Goal: Information Seeking & Learning: Learn about a topic

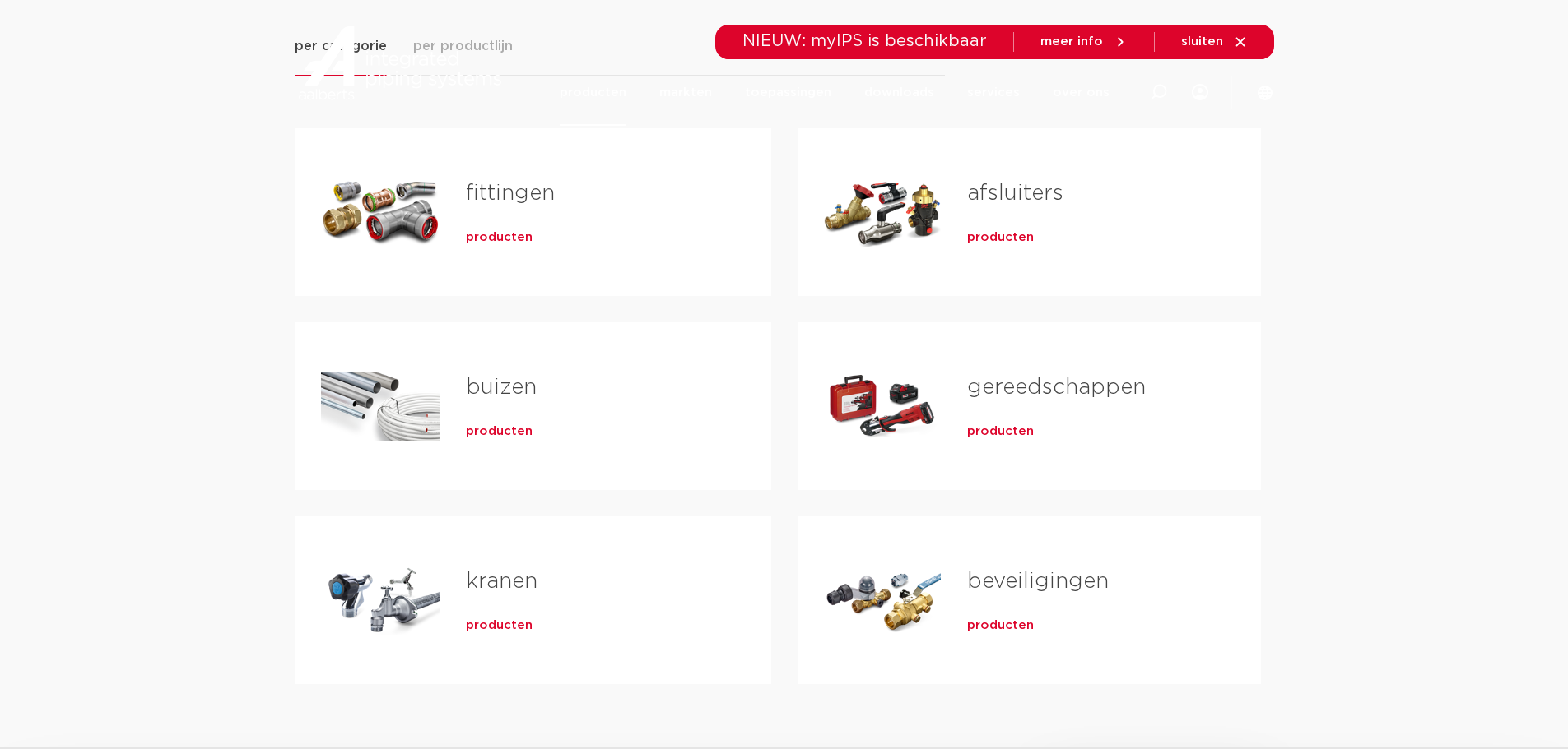
scroll to position [329, 0]
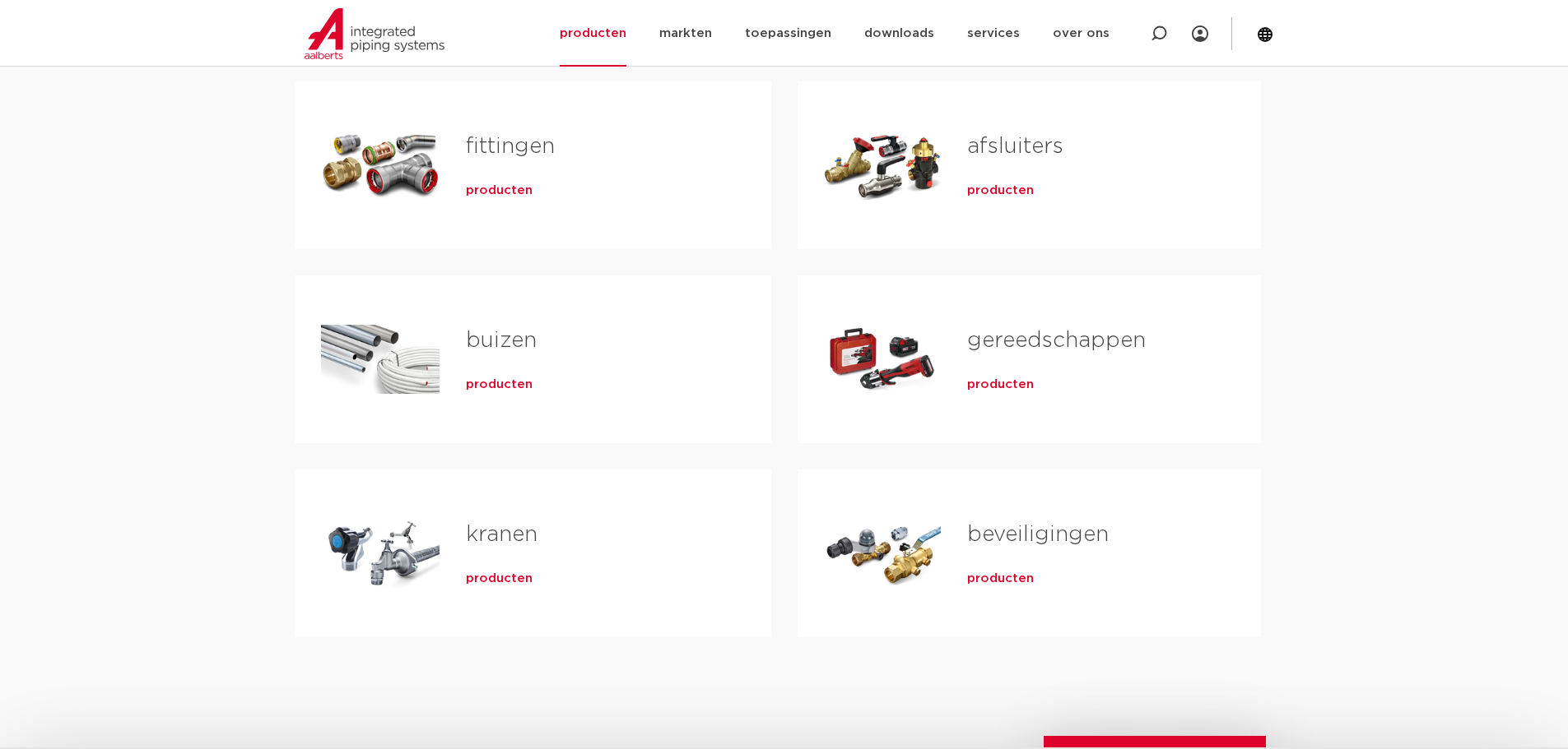
click at [919, 177] on div "Tabs. Open items met enter of spatie, sluit af met escape en navigeer met de pi…" at bounding box center [883, 165] width 118 height 115
click at [1001, 190] on span "producten" at bounding box center [1000, 190] width 67 height 17
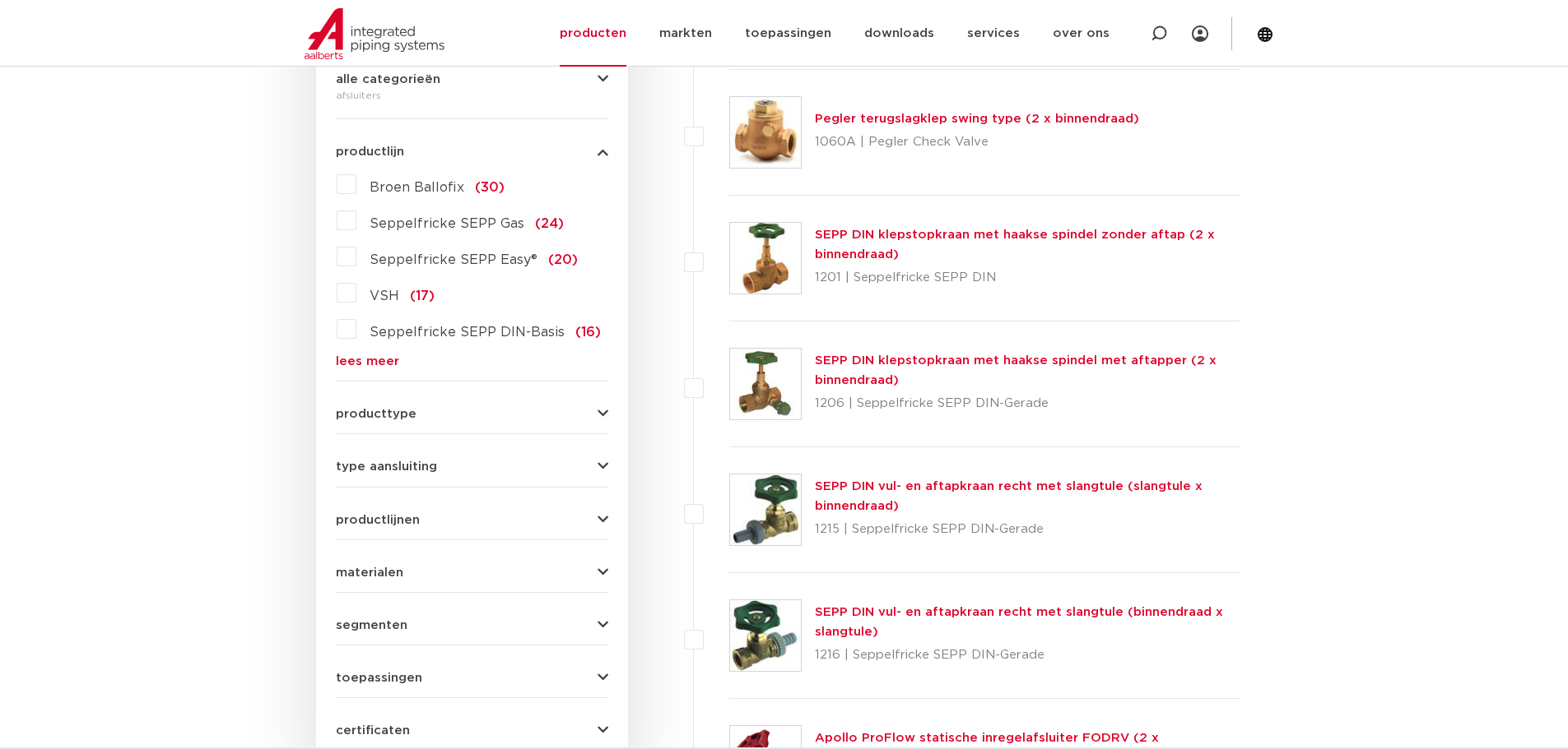
scroll to position [411, 0]
click at [357, 359] on link "lees meer" at bounding box center [472, 362] width 272 height 12
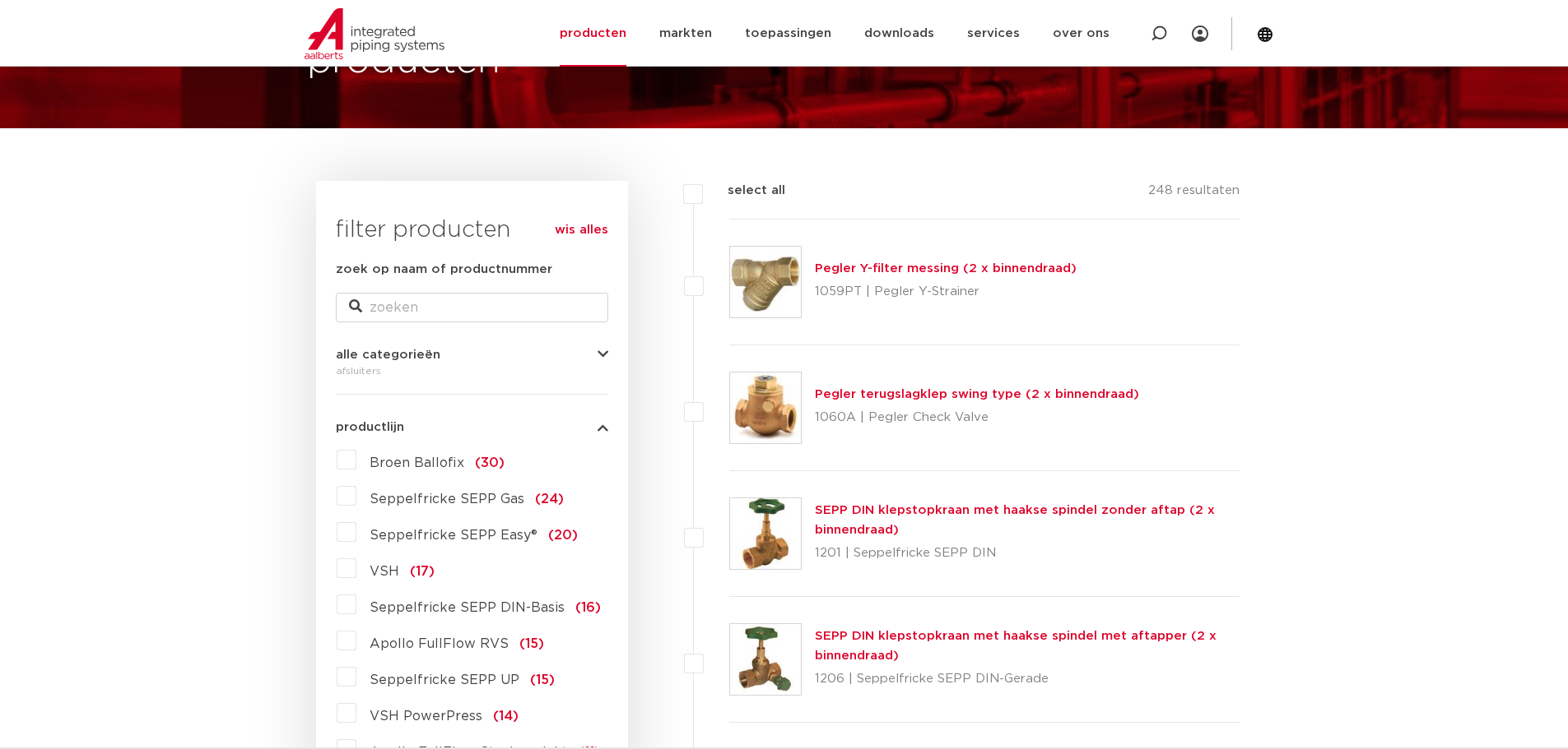
scroll to position [165, 0]
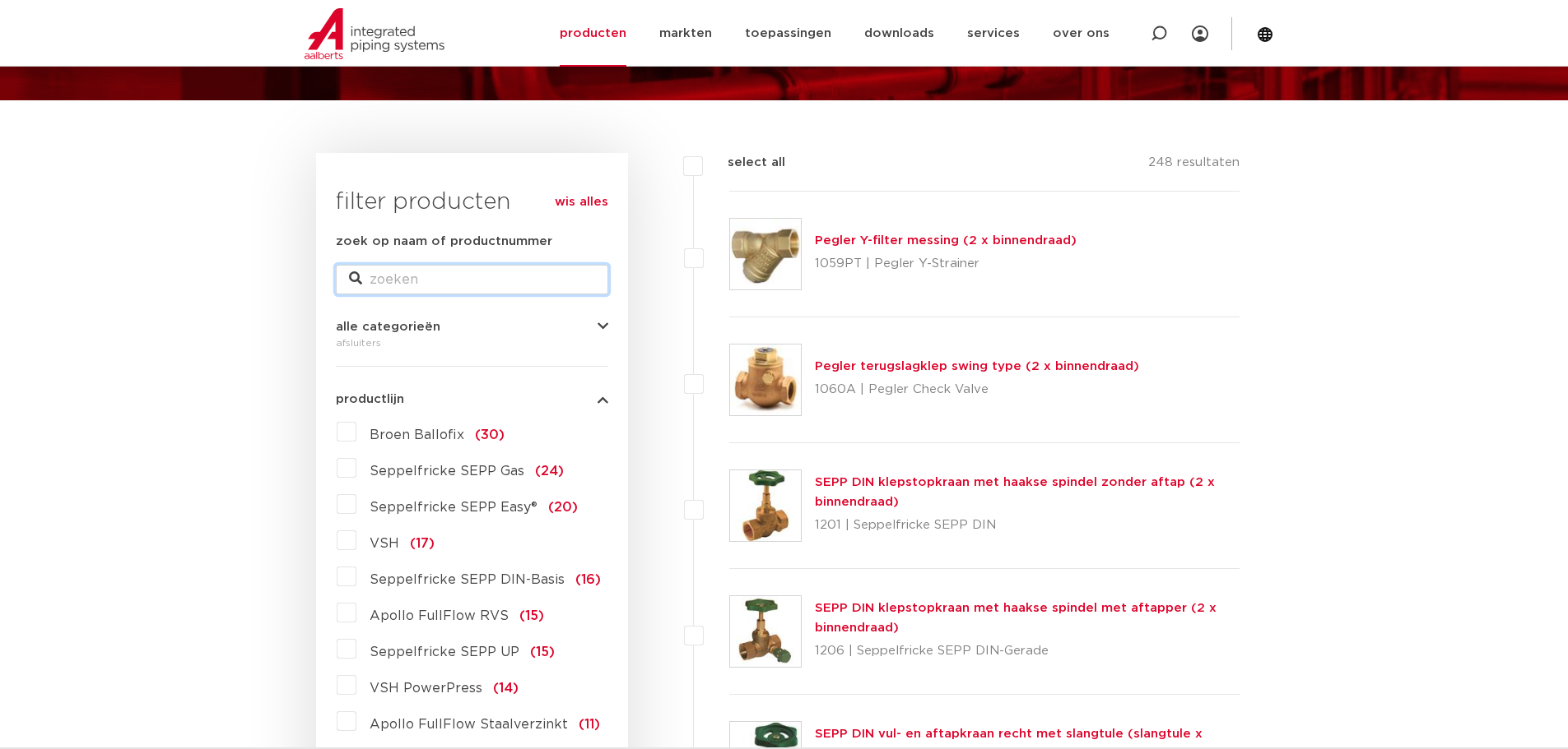
click at [424, 269] on input "zoek op naam of productnummer" at bounding box center [472, 280] width 272 height 30
type input "pegler"
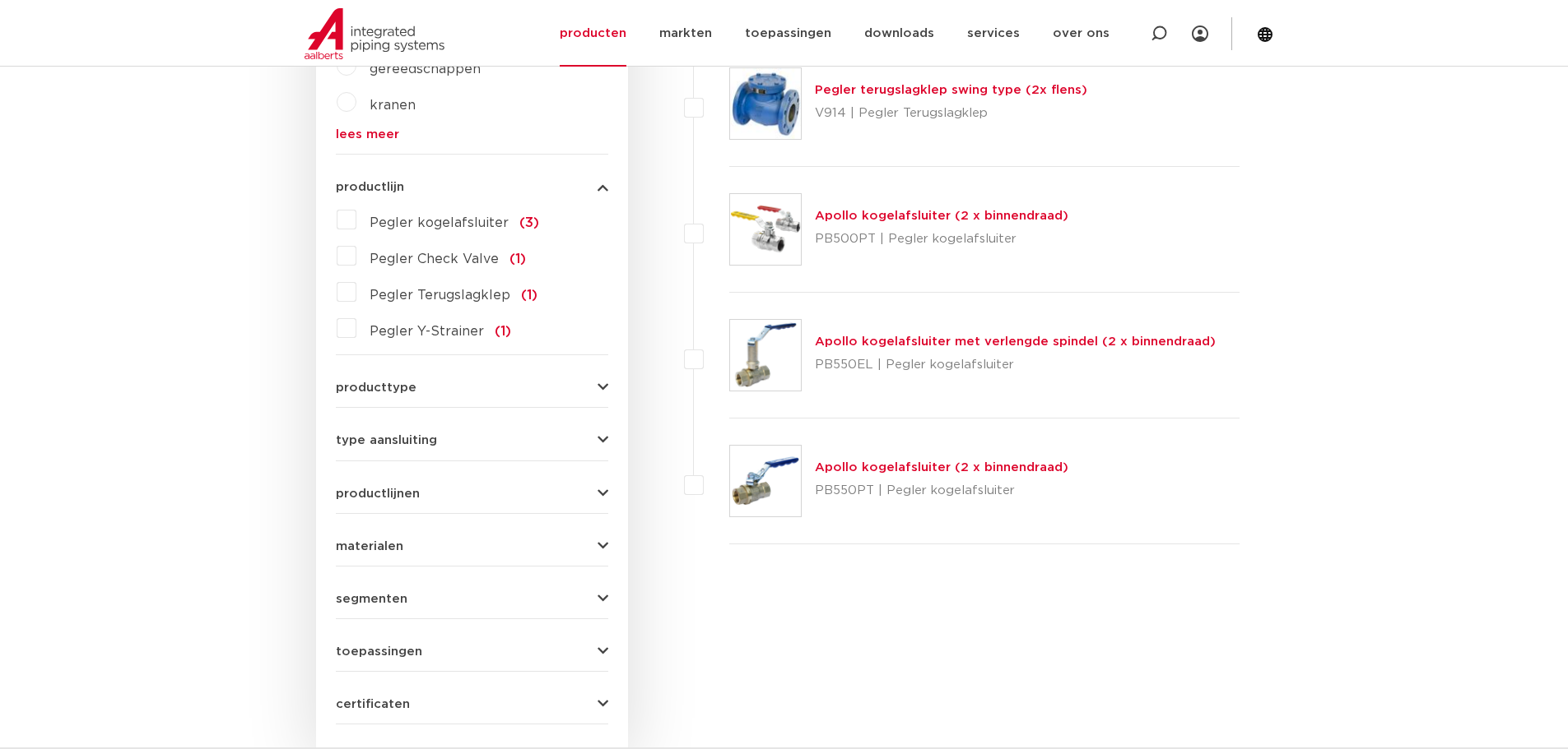
scroll to position [740, 0]
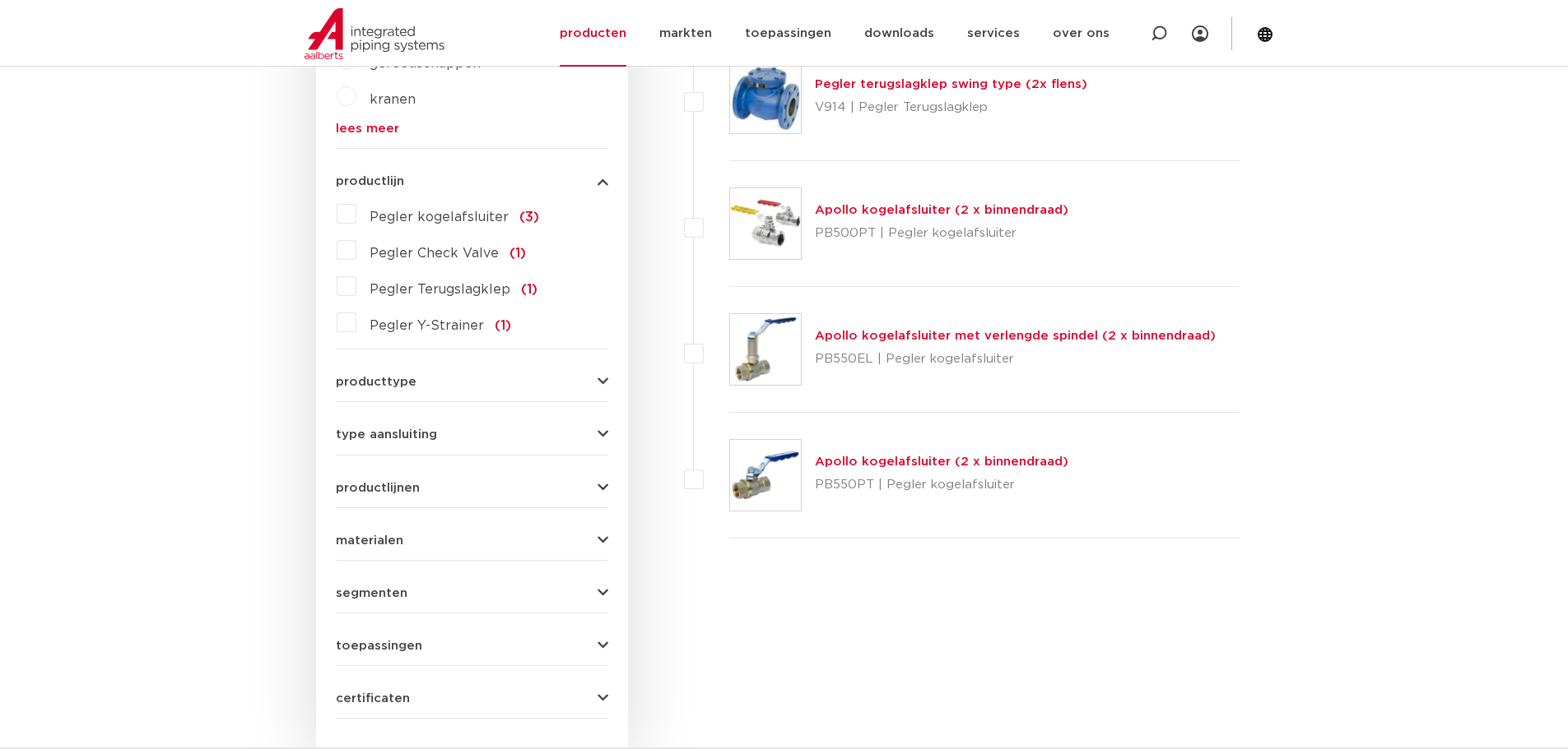
click at [997, 207] on link "Apollo kogelafsluiter (2 x binnendraad)" at bounding box center [942, 210] width 254 height 12
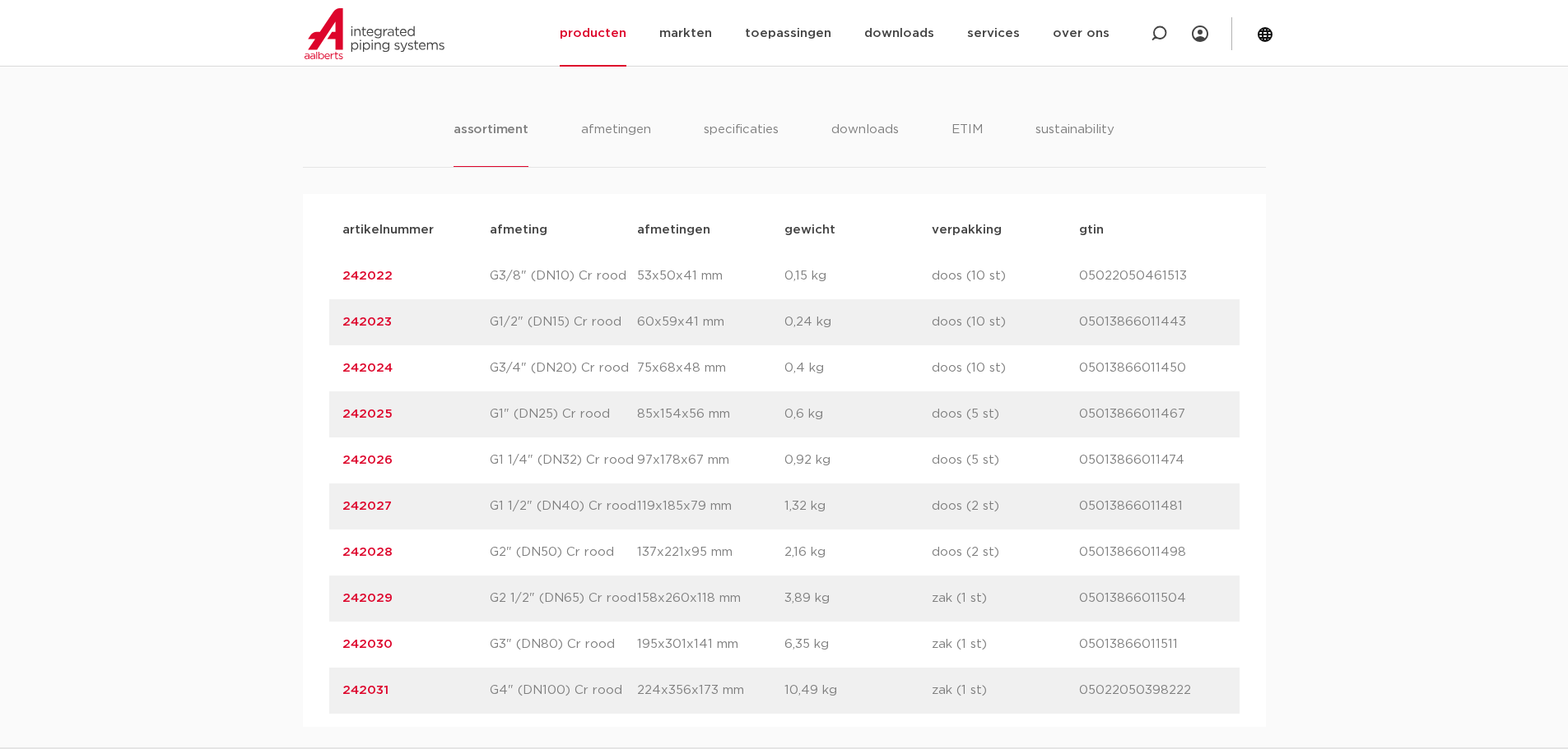
scroll to position [1069, 0]
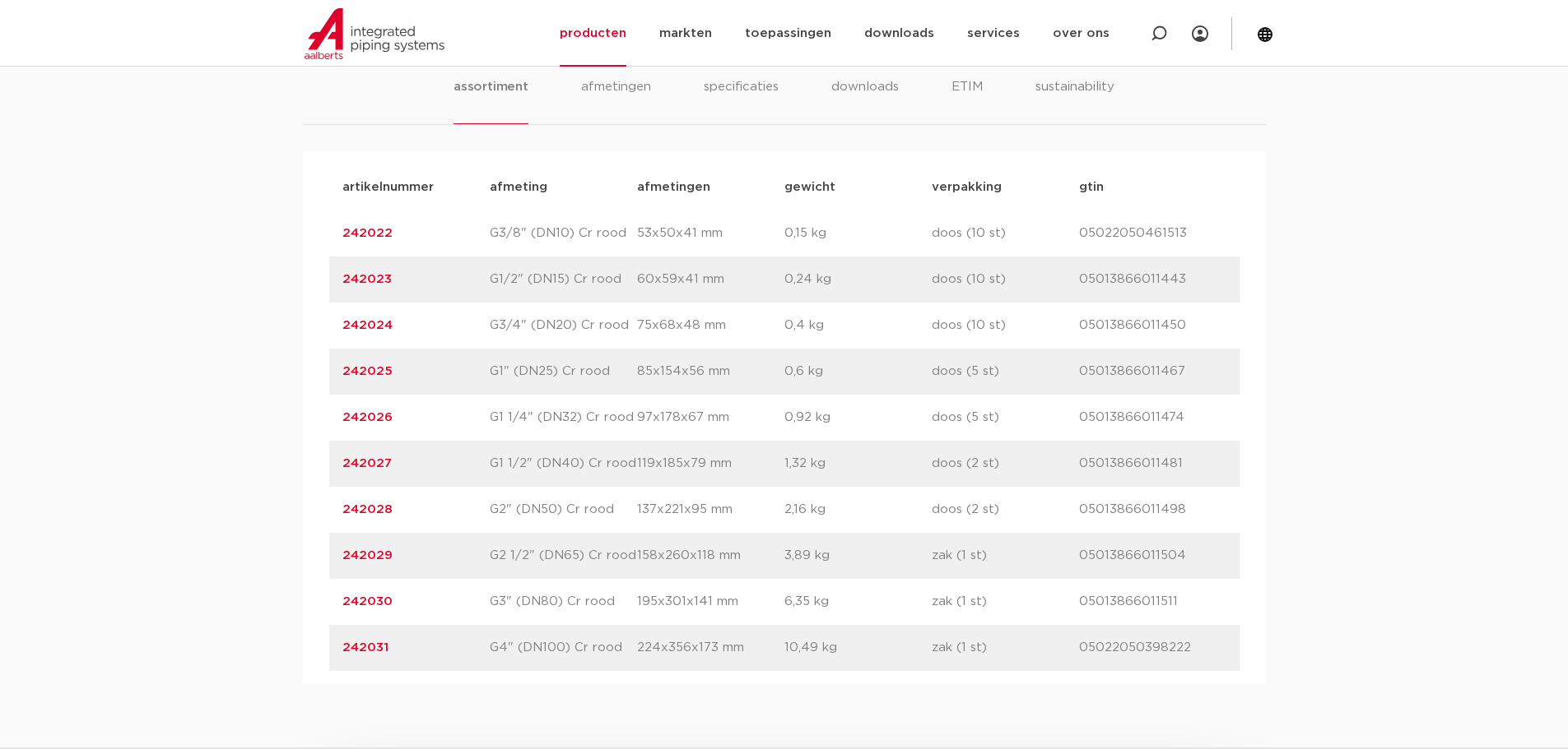
click at [365, 513] on link "242028" at bounding box center [367, 510] width 50 height 12
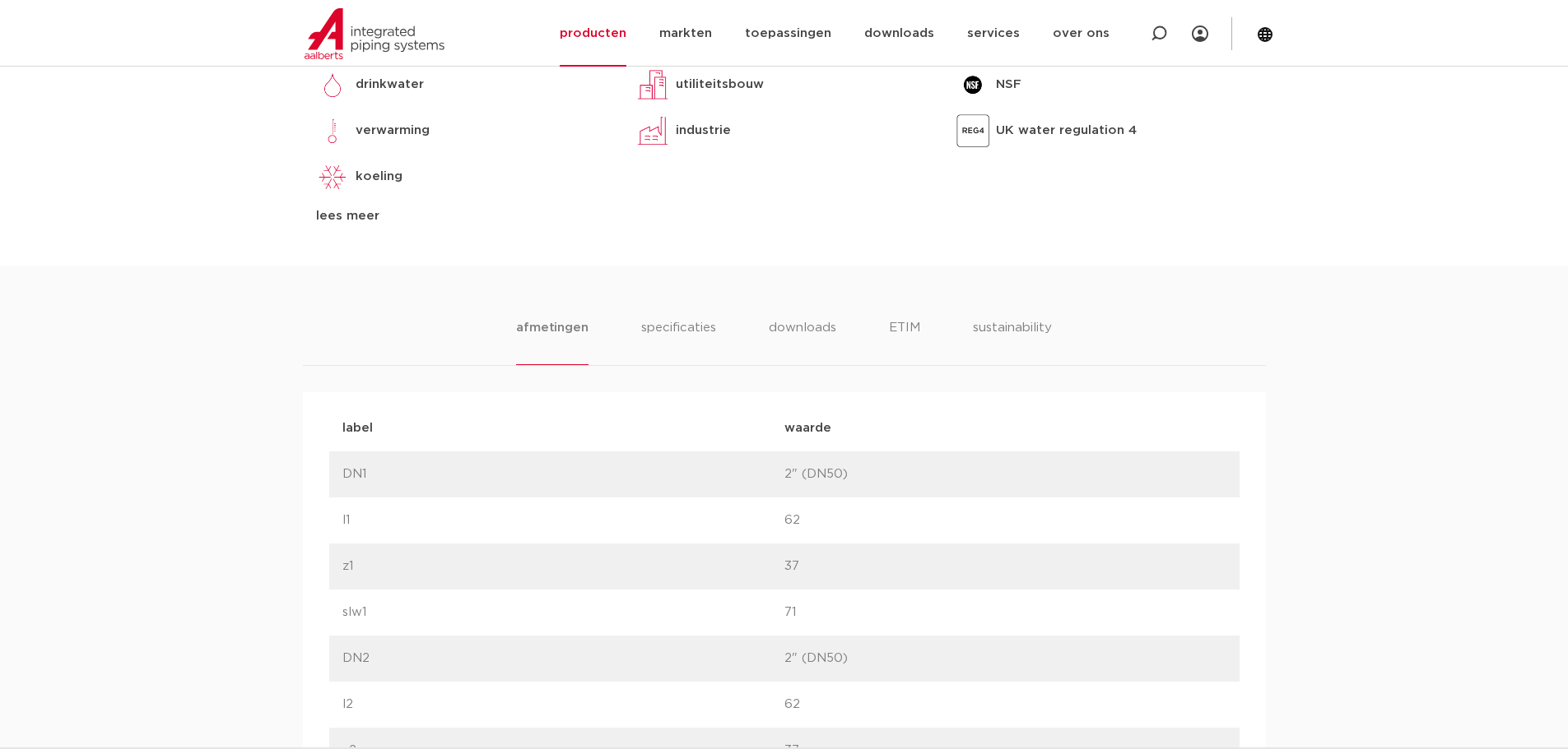
scroll to position [740, 0]
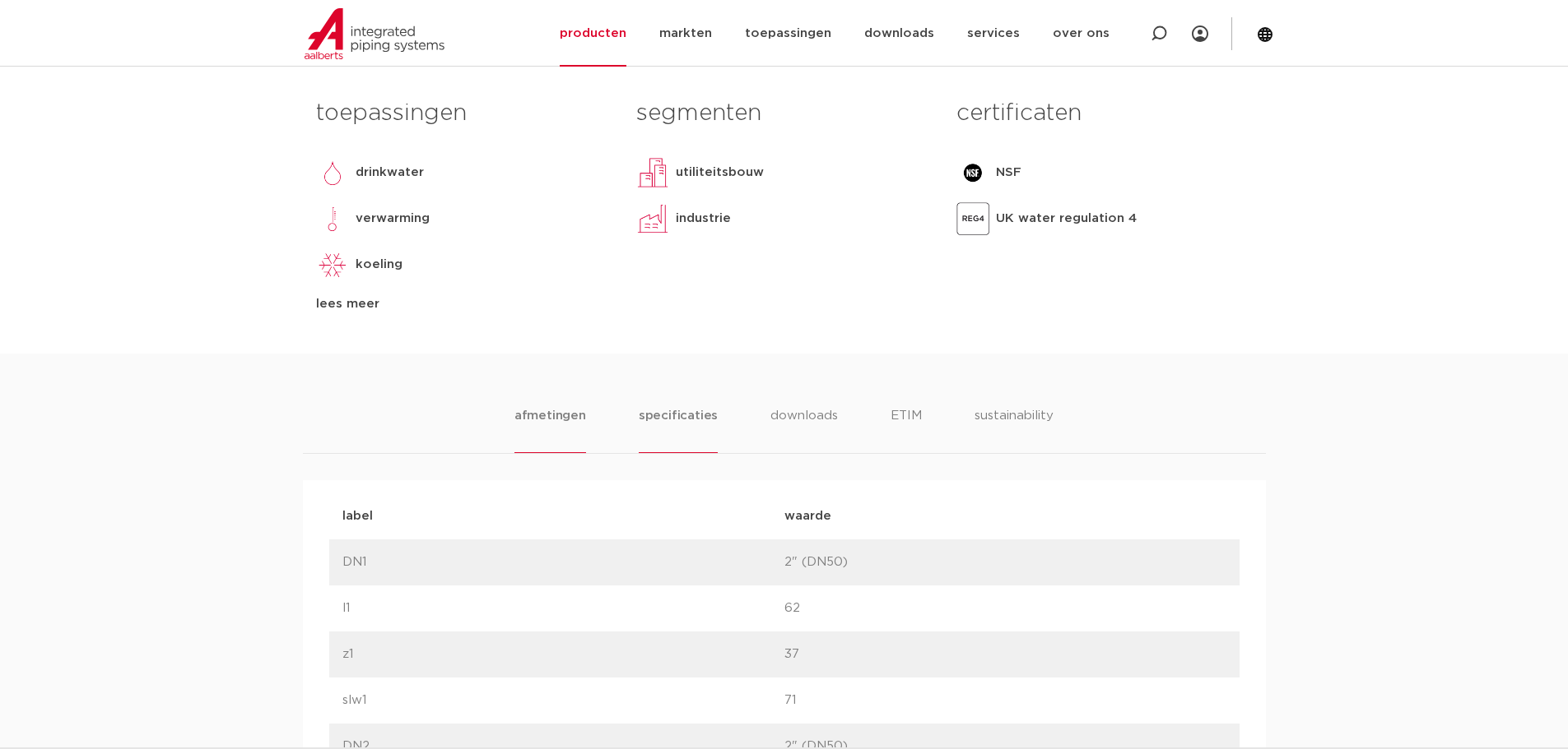
click at [690, 416] on li "specificaties" at bounding box center [678, 429] width 79 height 46
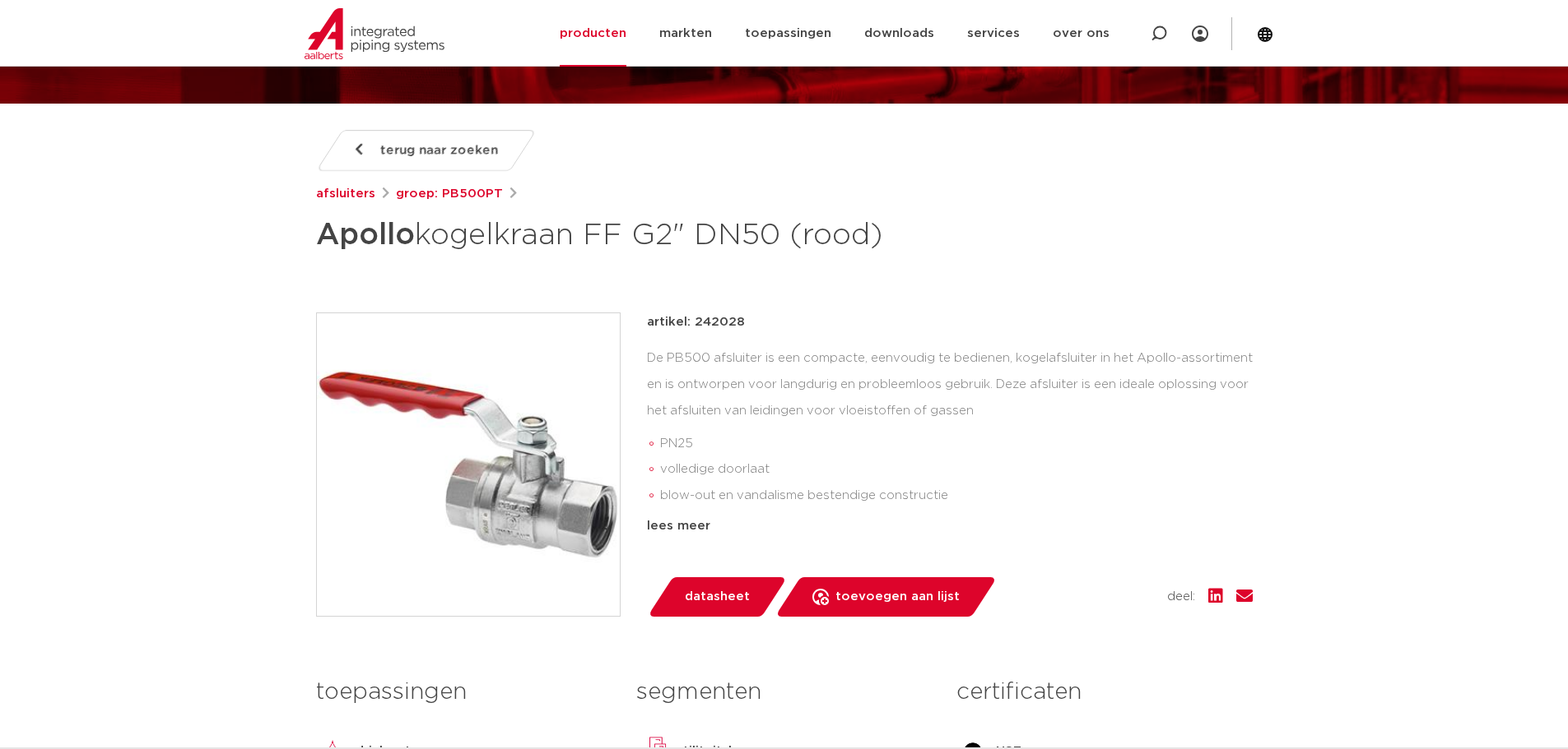
scroll to position [165, 0]
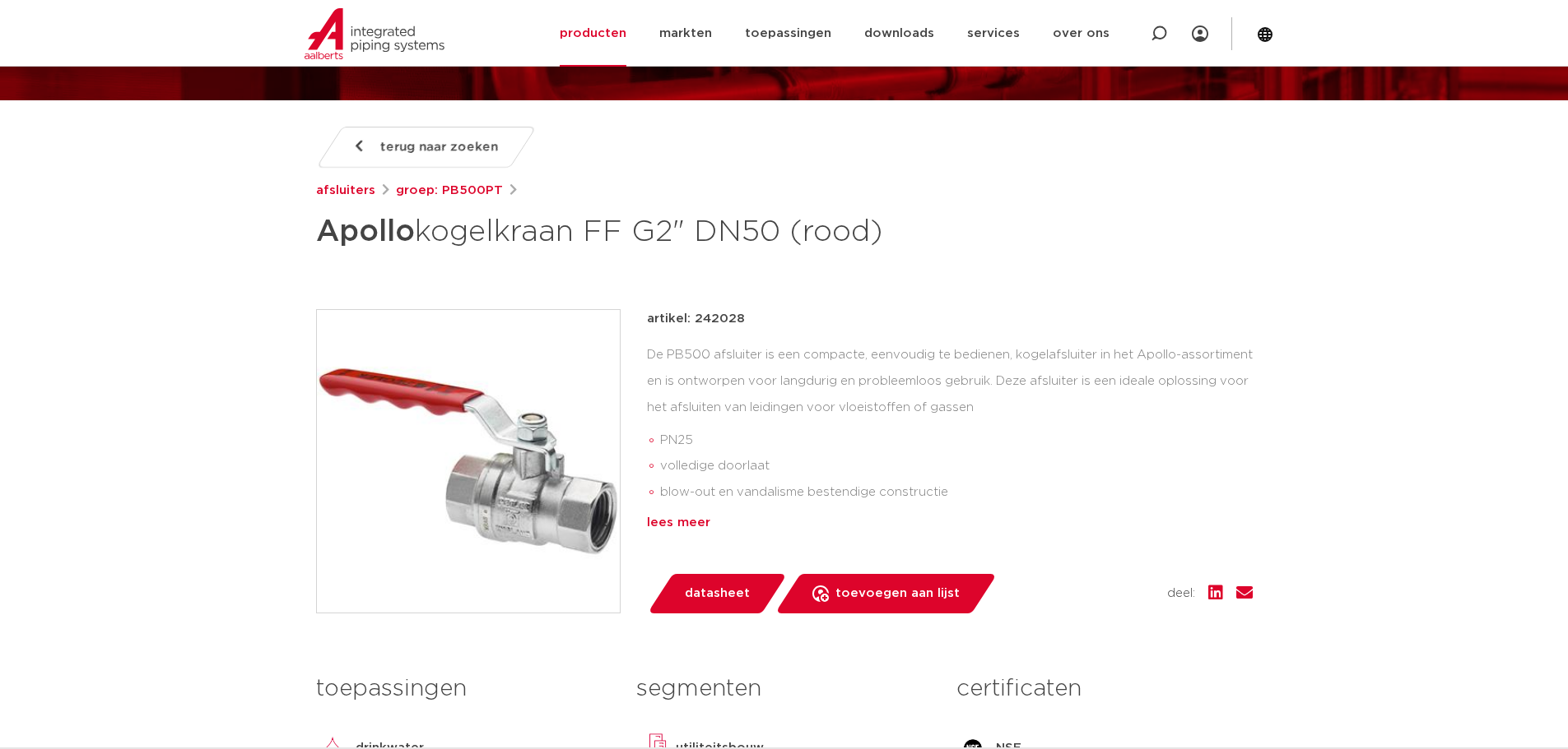
click at [659, 523] on div "lees meer" at bounding box center [949, 523] width 605 height 20
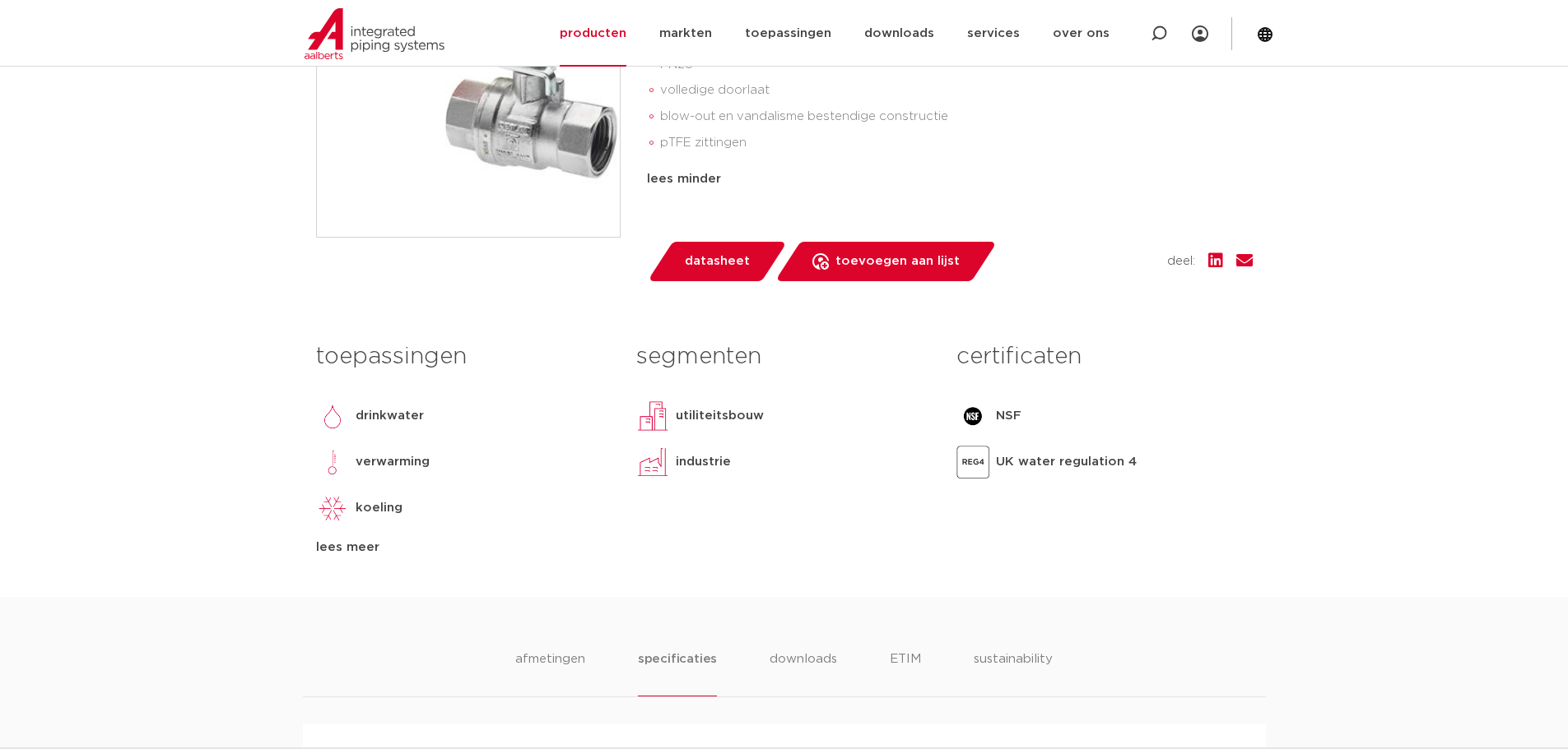
scroll to position [658, 0]
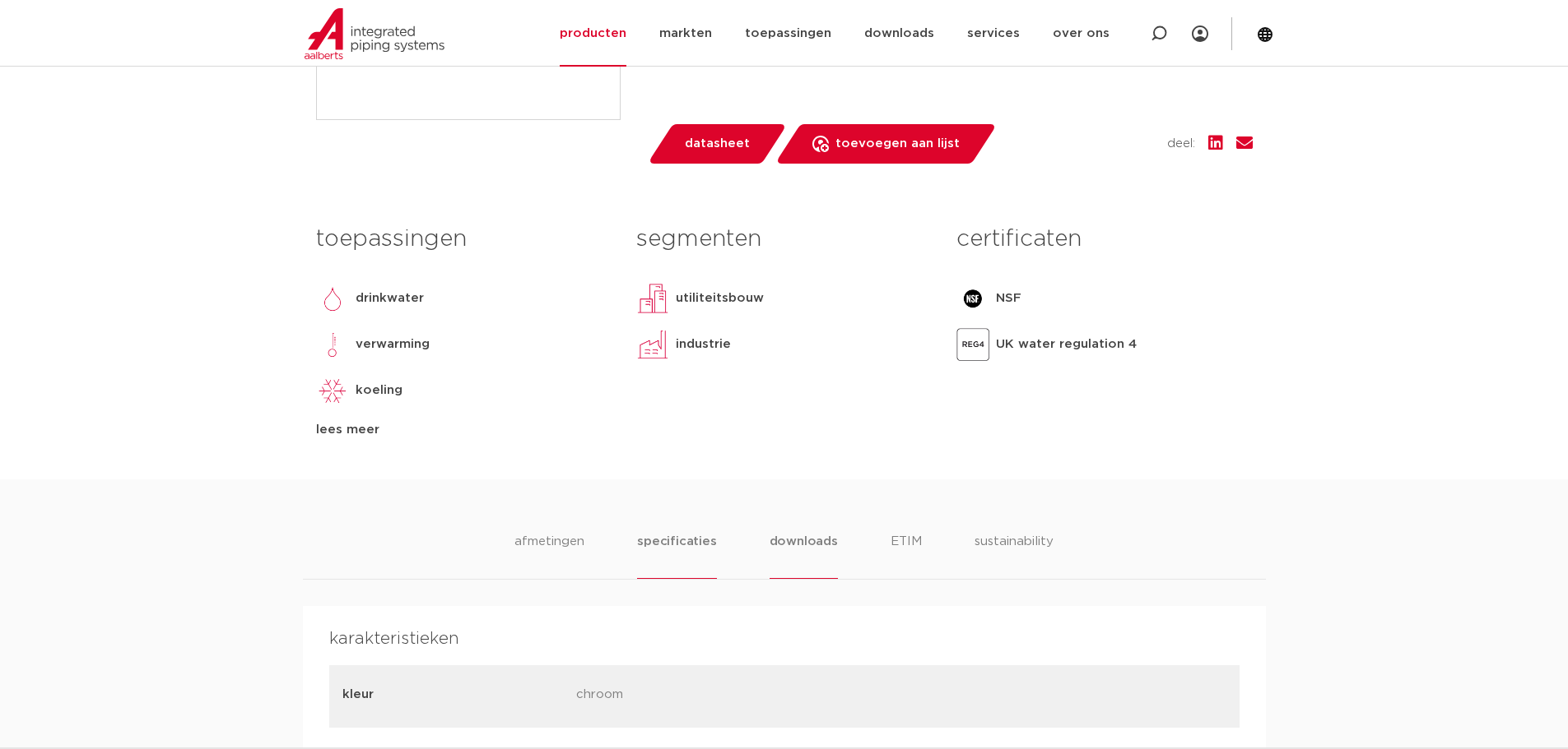
click at [797, 537] on li "downloads" at bounding box center [804, 555] width 68 height 46
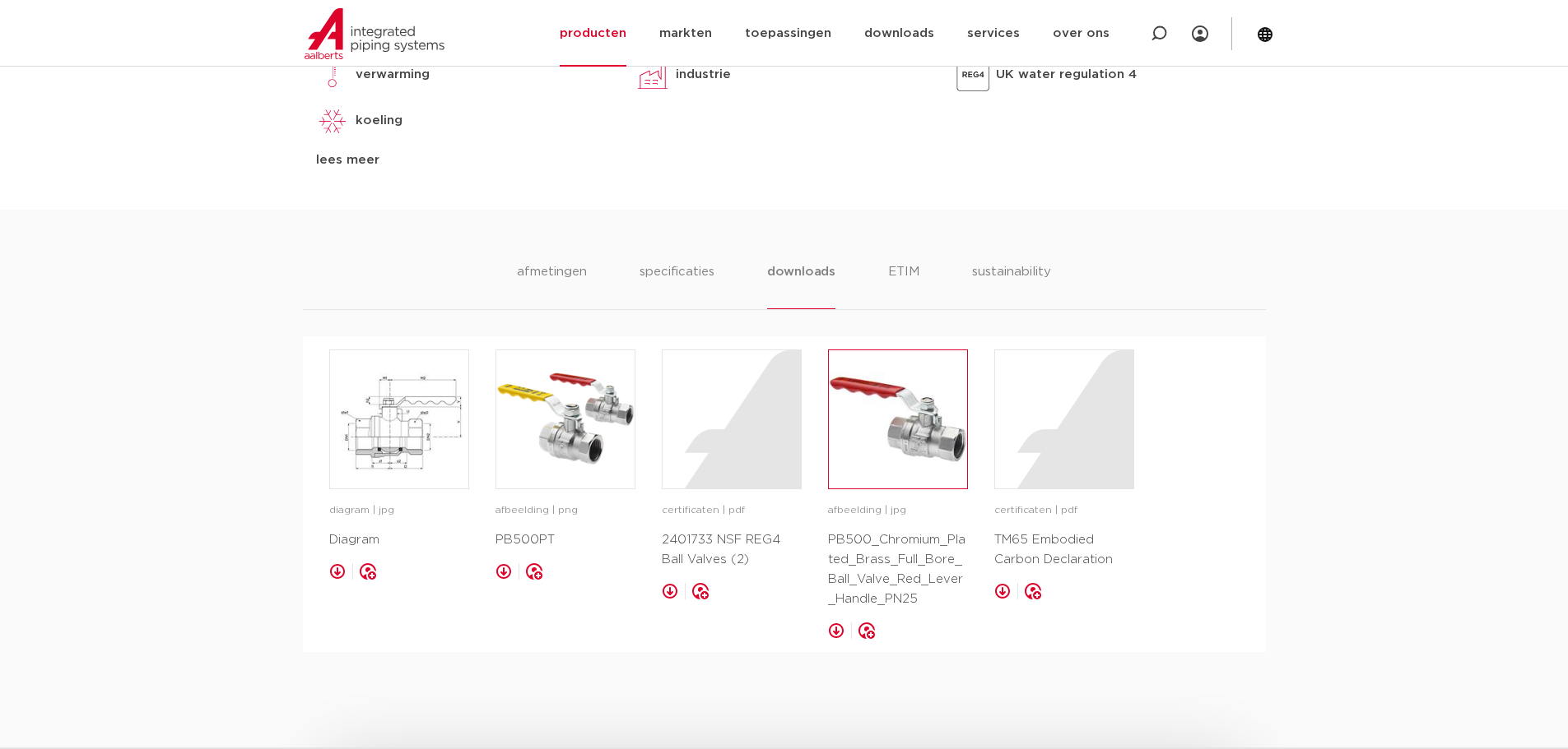
scroll to position [988, 0]
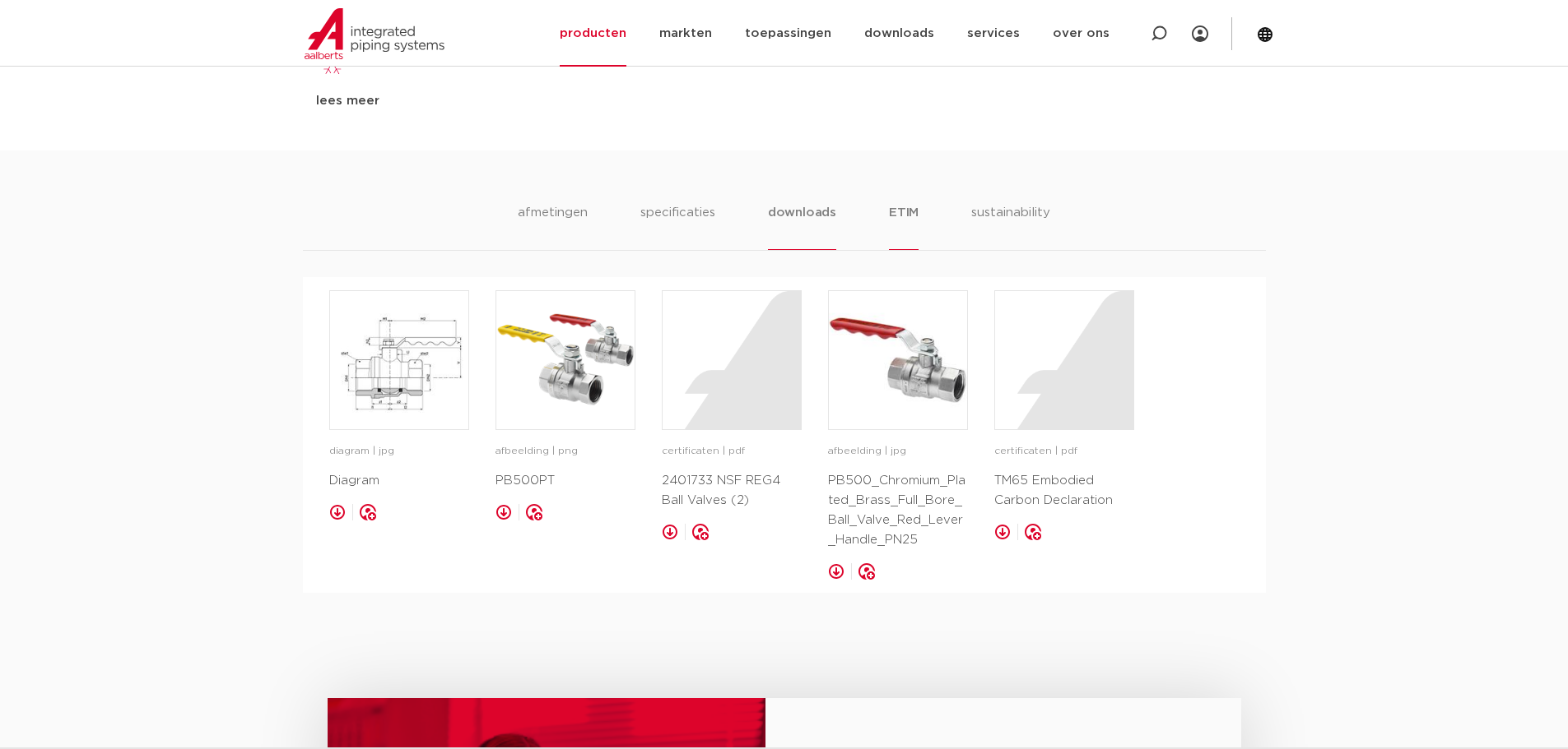
click at [894, 222] on li "ETIM" at bounding box center [904, 226] width 30 height 46
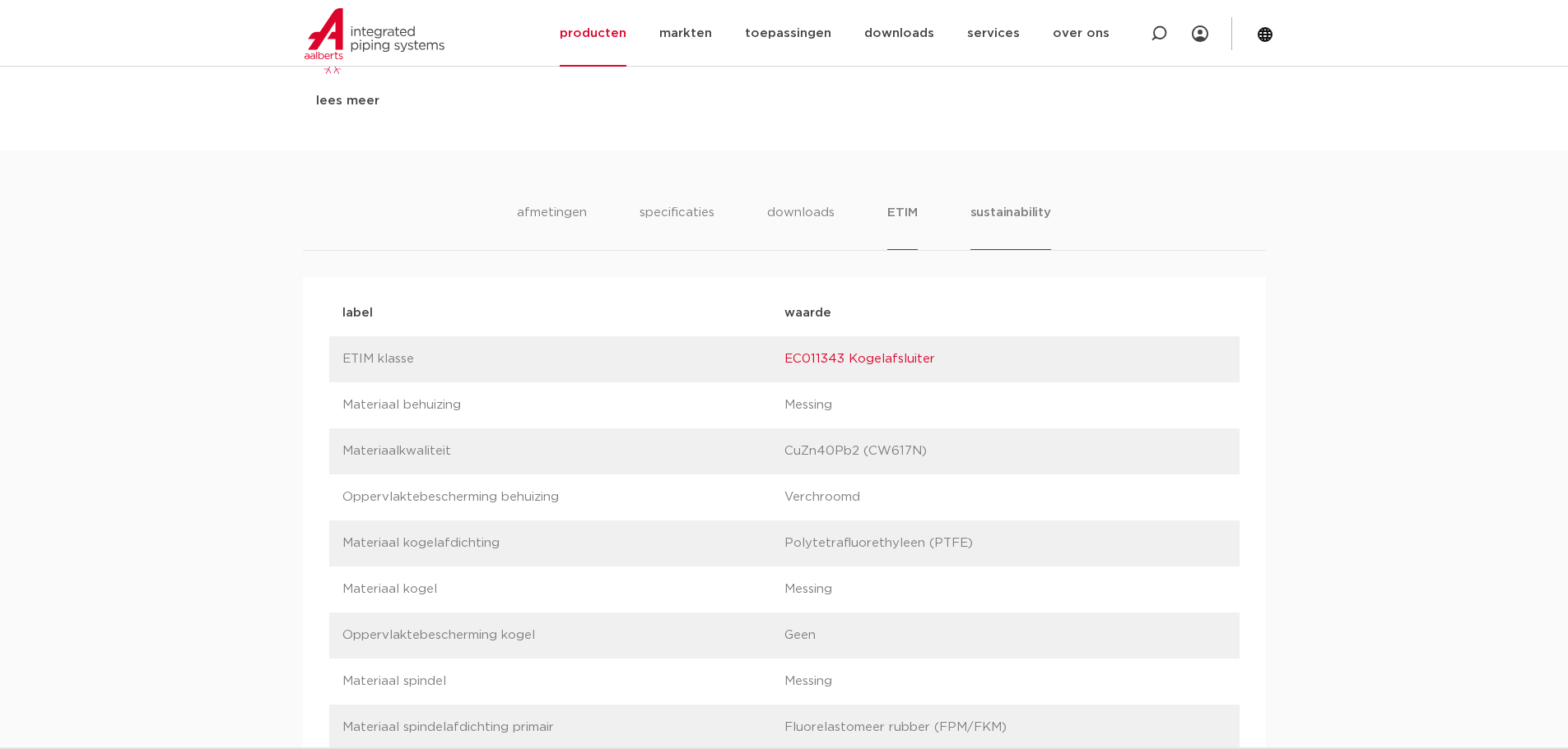
click at [1005, 218] on li "sustainability" at bounding box center [1011, 226] width 81 height 46
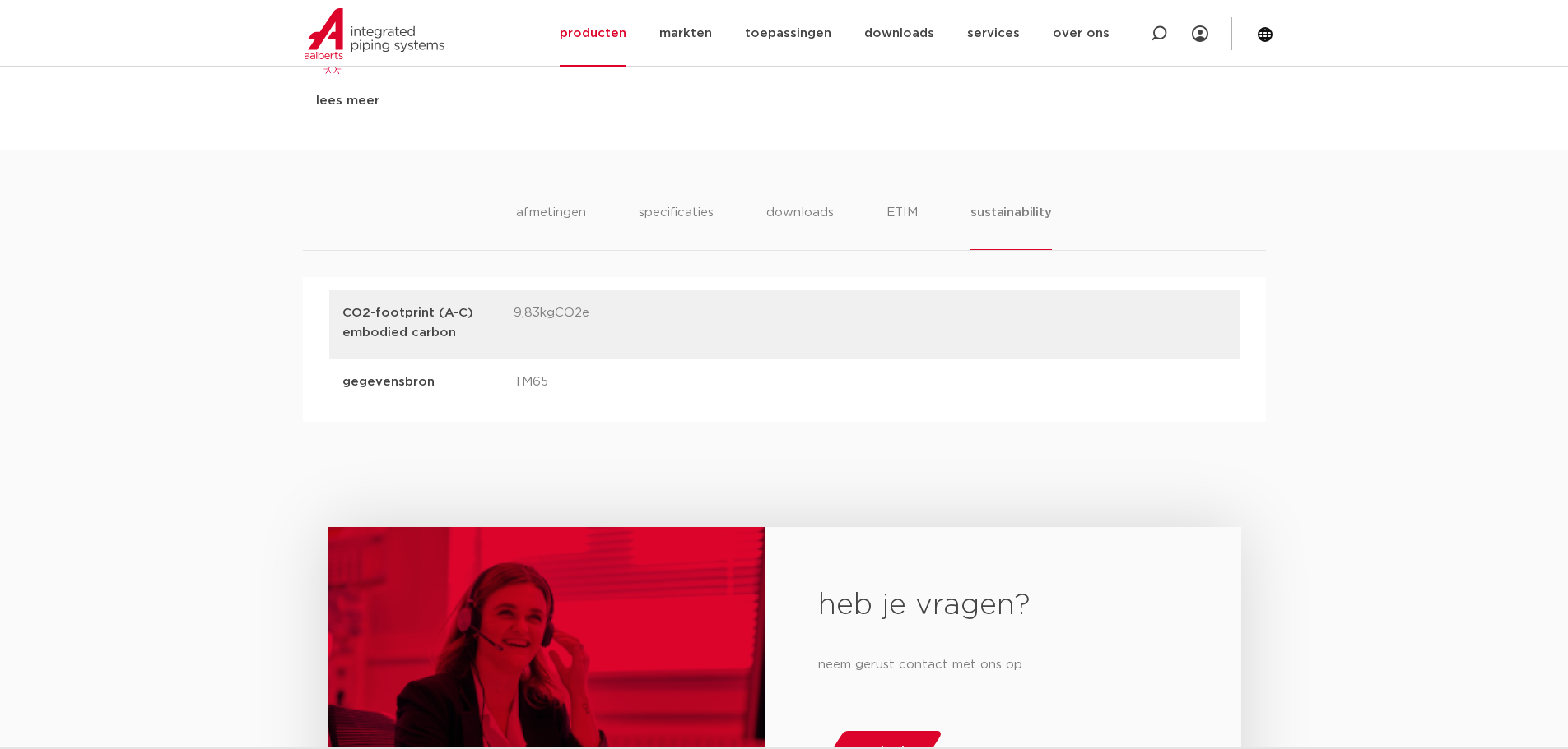
click at [886, 219] on ul "afmetingen specificaties downloads ETIM sustainability" at bounding box center [784, 226] width 535 height 46
click at [898, 219] on li "ETIM" at bounding box center [902, 226] width 30 height 46
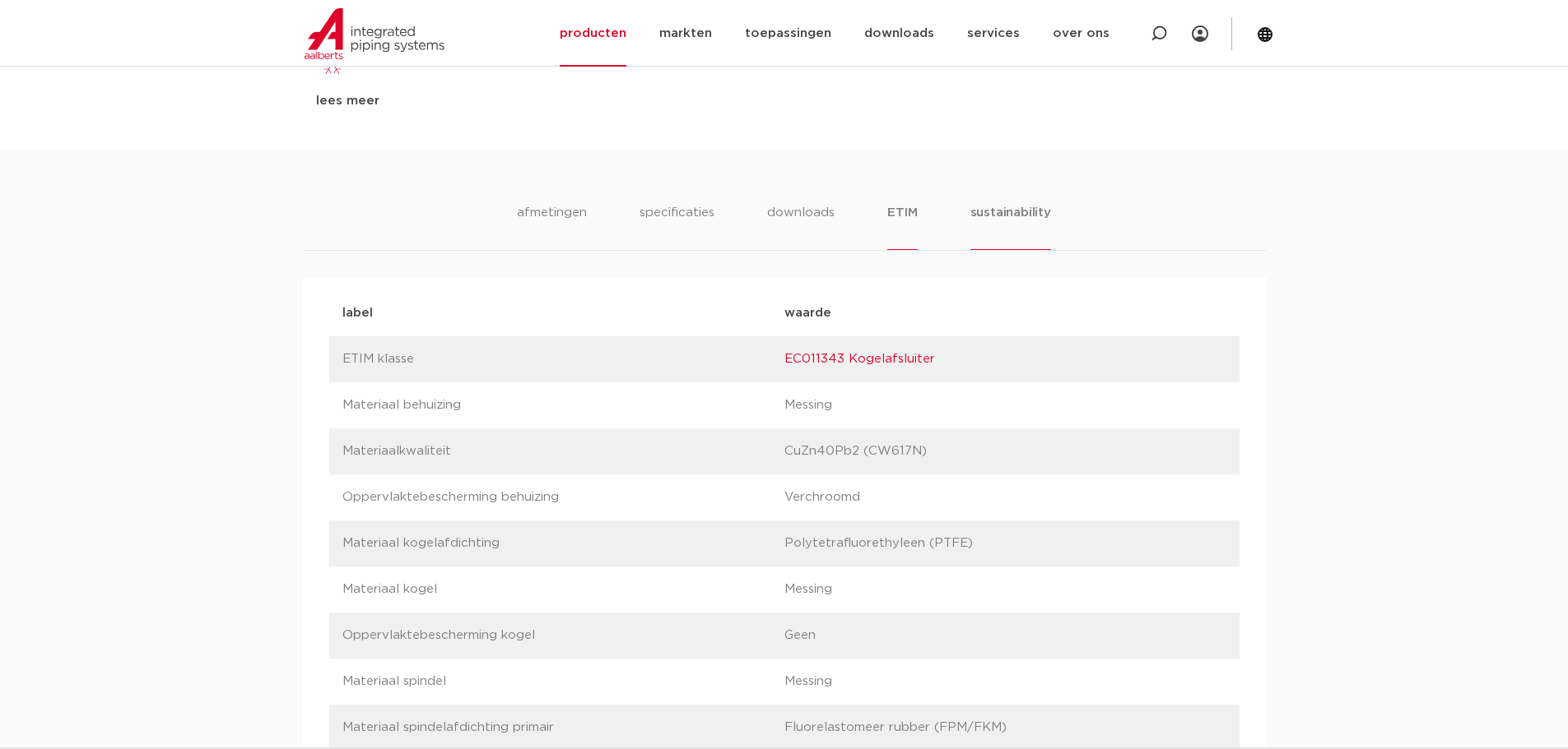
click at [1002, 239] on li "sustainability" at bounding box center [1011, 226] width 81 height 46
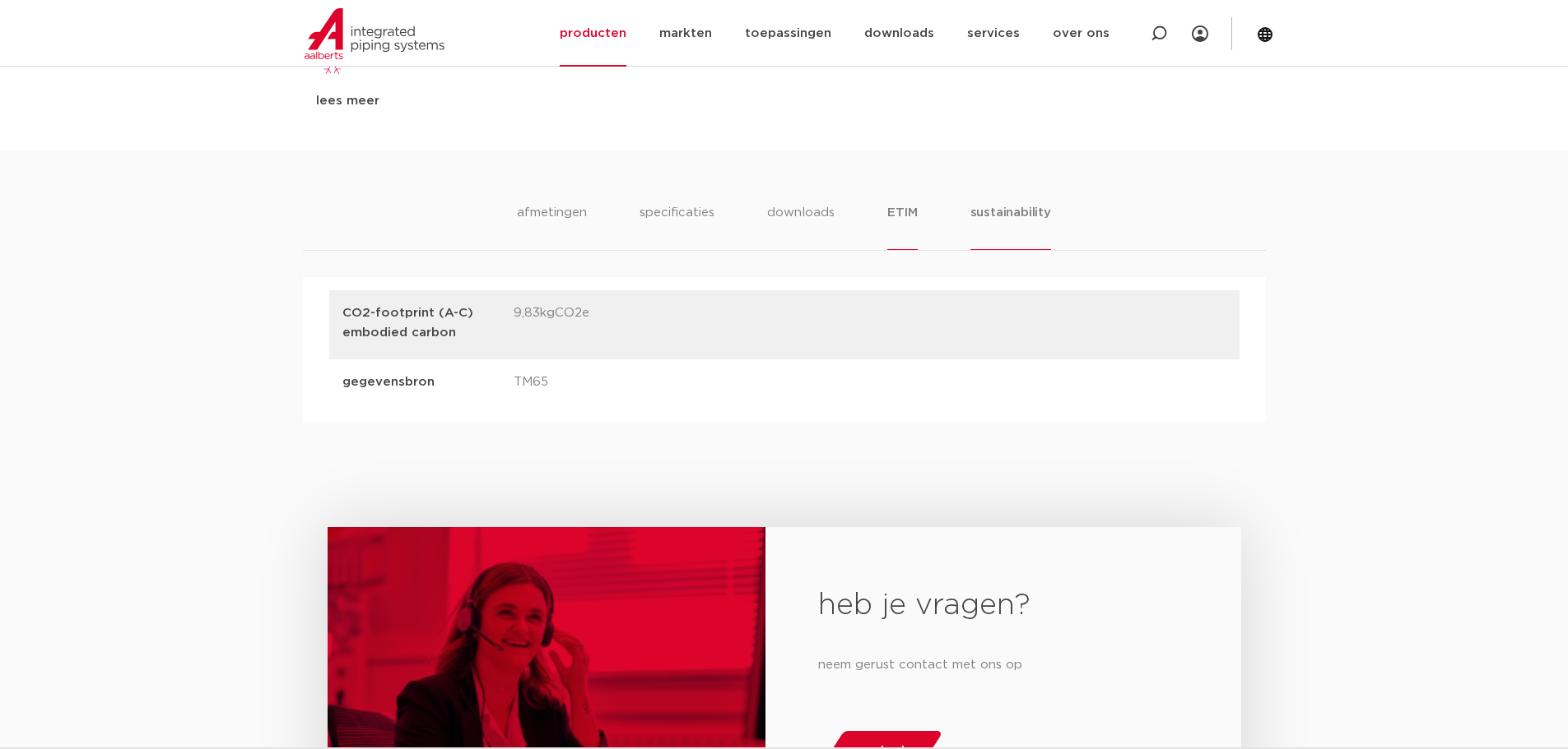
click at [915, 228] on li "ETIM" at bounding box center [902, 226] width 30 height 46
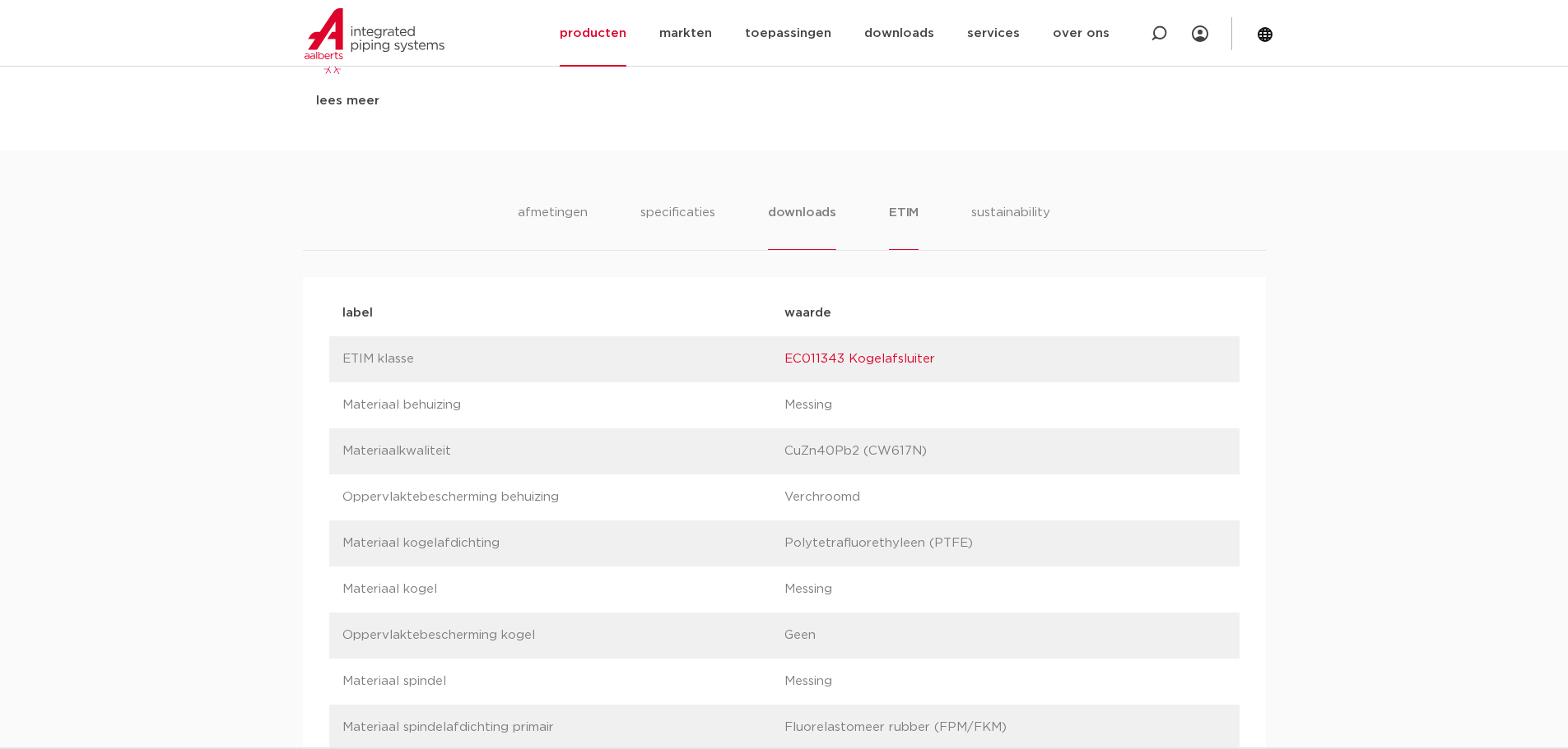
click at [831, 227] on li "downloads" at bounding box center [802, 226] width 68 height 46
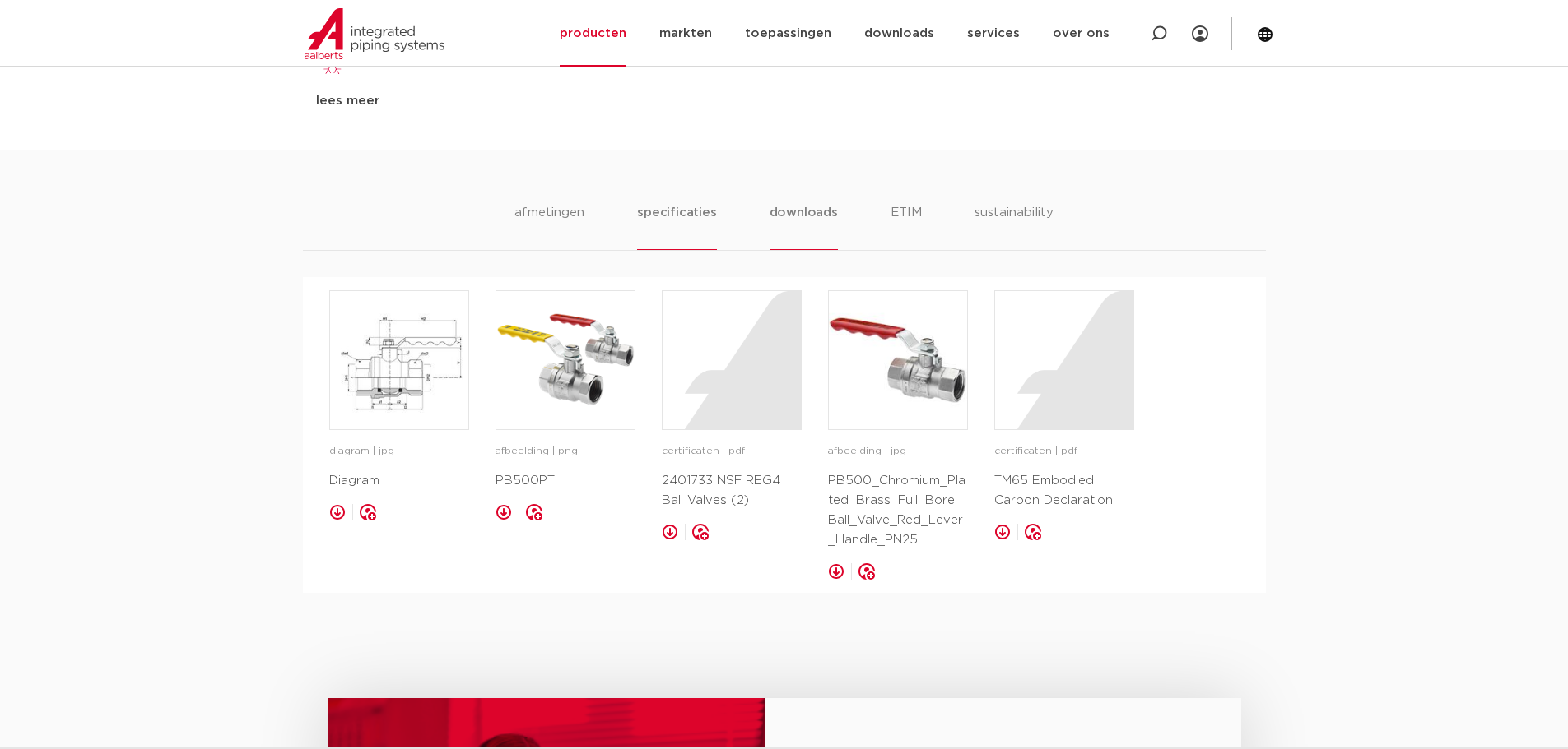
click at [691, 235] on li "specificaties" at bounding box center [677, 226] width 79 height 46
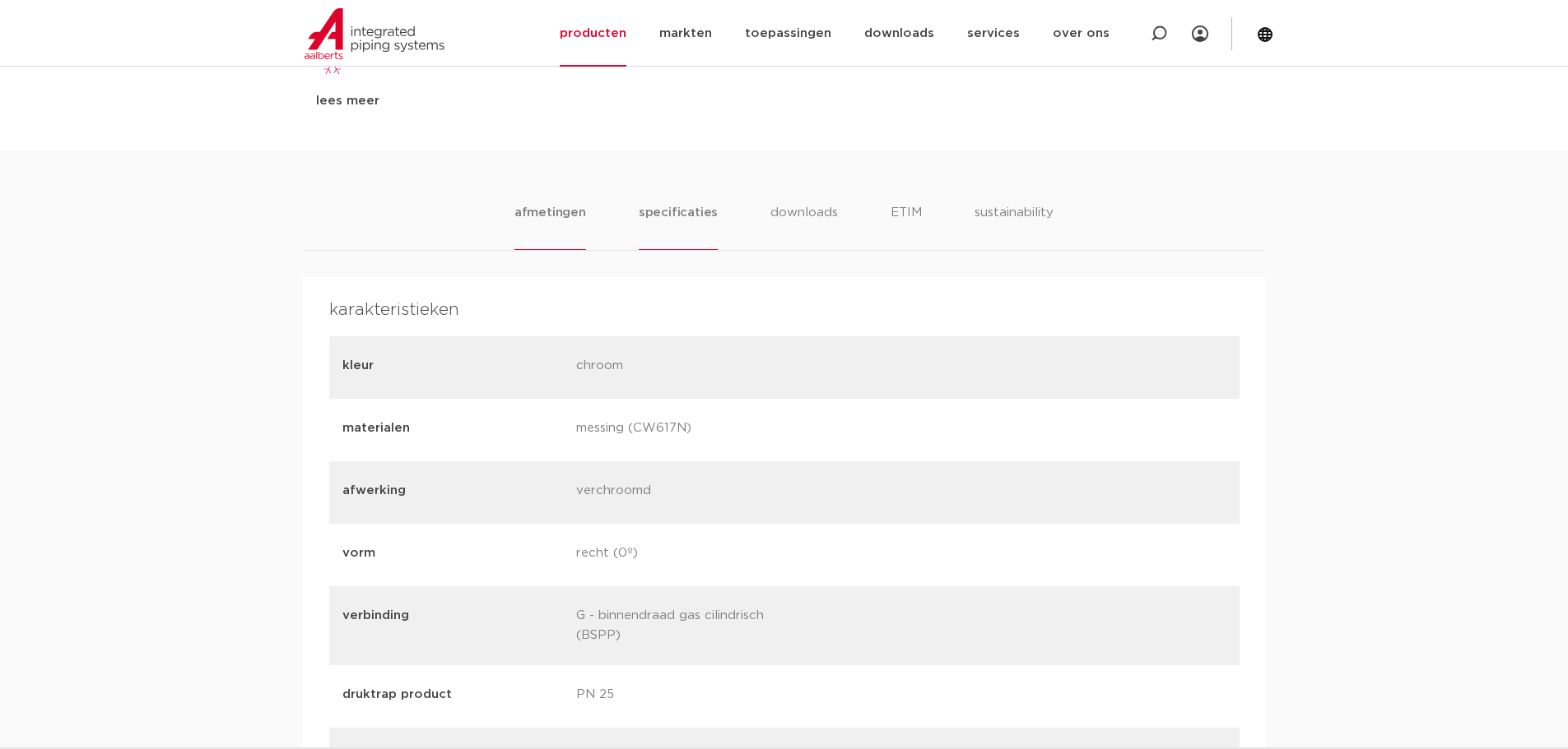
click at [564, 222] on li "afmetingen" at bounding box center [550, 226] width 72 height 46
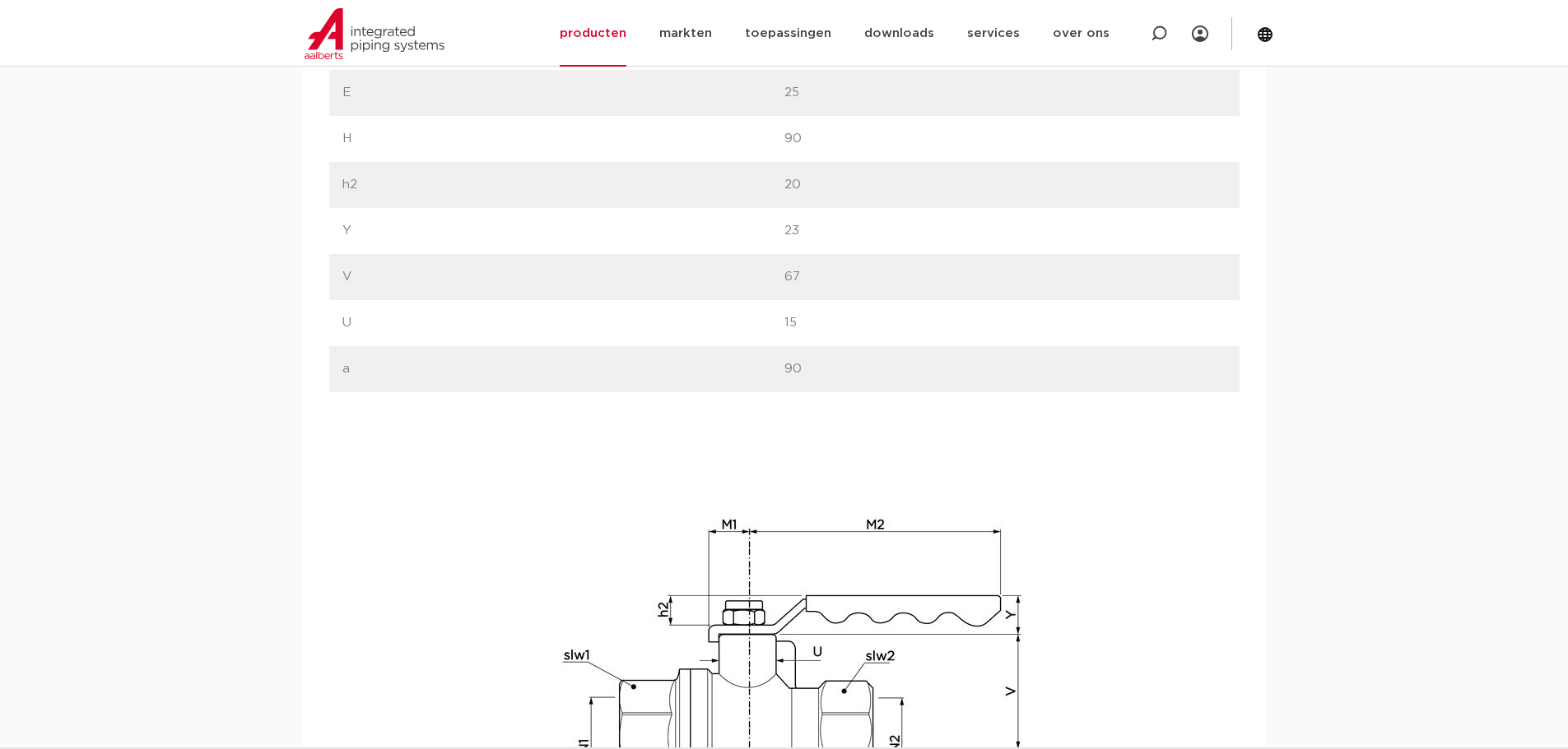
scroll to position [1809, 0]
